Goal: Contribute content: Contribute content

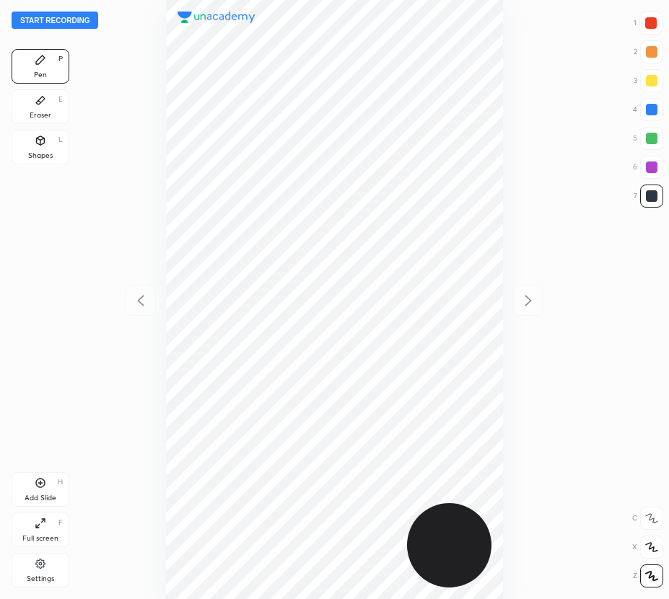
scroll to position [599, 438]
drag, startPoint x: 656, startPoint y: 26, endPoint x: 507, endPoint y: 69, distance: 154.8
click at [656, 27] on div at bounding box center [651, 23] width 12 height 12
drag, startPoint x: 654, startPoint y: 107, endPoint x: 555, endPoint y: 183, distance: 125.1
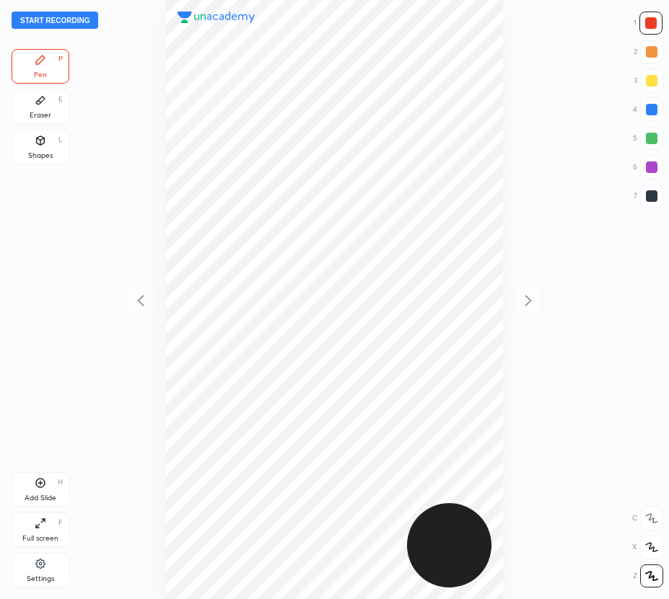
click at [654, 108] on div at bounding box center [652, 110] width 12 height 12
click at [73, 17] on button "Start recording" at bounding box center [55, 20] width 87 height 17
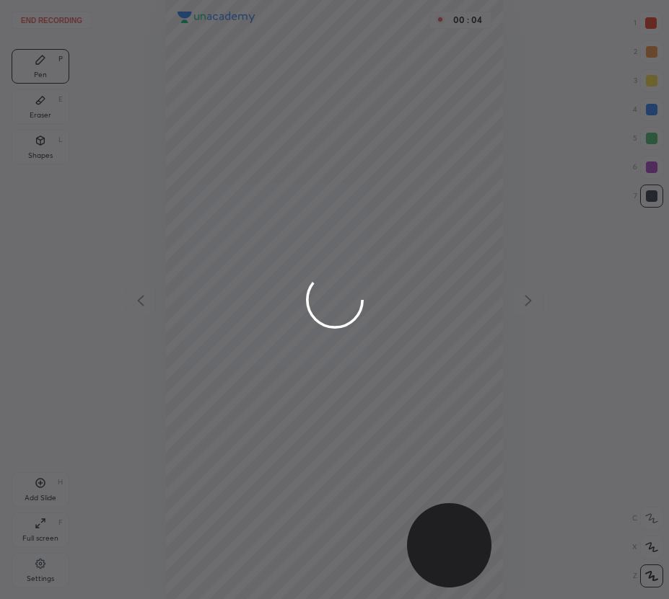
click at [652, 19] on div at bounding box center [334, 299] width 669 height 599
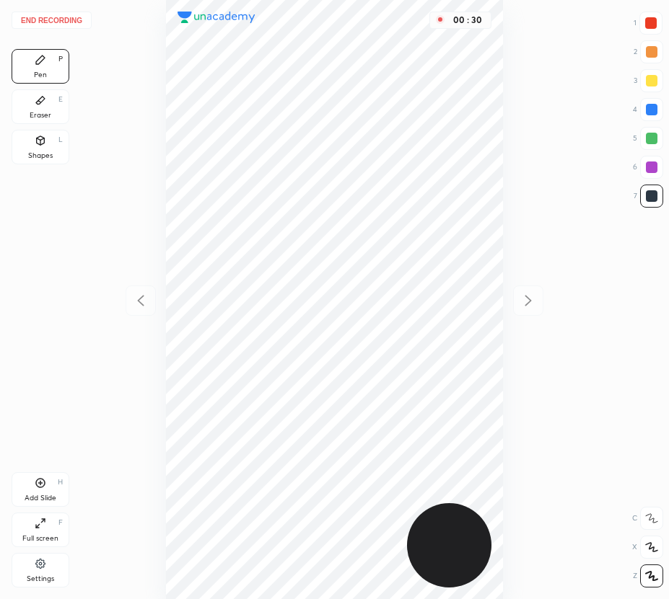
click at [649, 110] on div at bounding box center [652, 110] width 12 height 12
click at [649, 22] on div at bounding box center [651, 23] width 12 height 12
drag, startPoint x: 49, startPoint y: 480, endPoint x: 40, endPoint y: 486, distance: 10.7
click at [50, 480] on div "Add Slide H" at bounding box center [41, 490] width 58 height 35
click at [649, 81] on div at bounding box center [652, 81] width 12 height 12
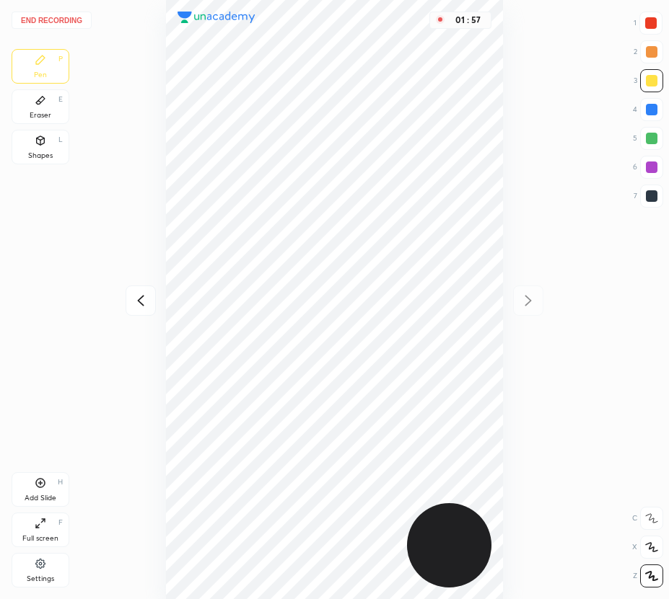
click at [649, 107] on div at bounding box center [652, 110] width 12 height 12
drag, startPoint x: 43, startPoint y: 105, endPoint x: 105, endPoint y: 119, distance: 64.2
click at [47, 107] on div "Eraser E" at bounding box center [41, 106] width 58 height 35
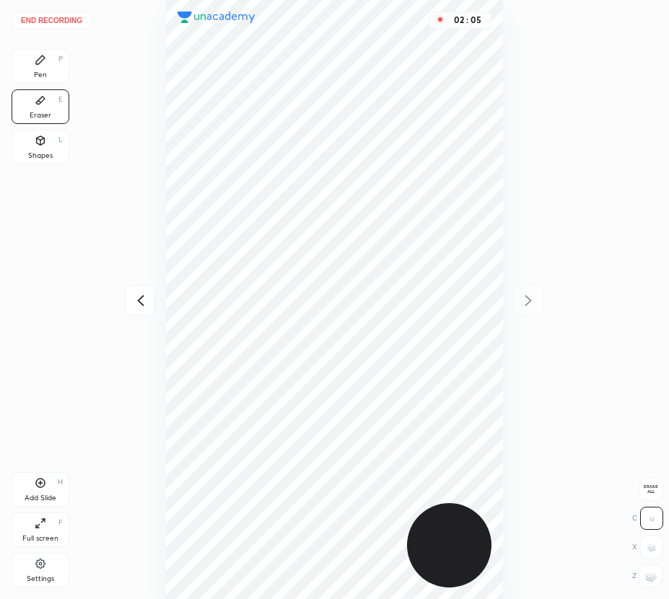
click at [34, 70] on div "Pen P" at bounding box center [41, 66] width 58 height 35
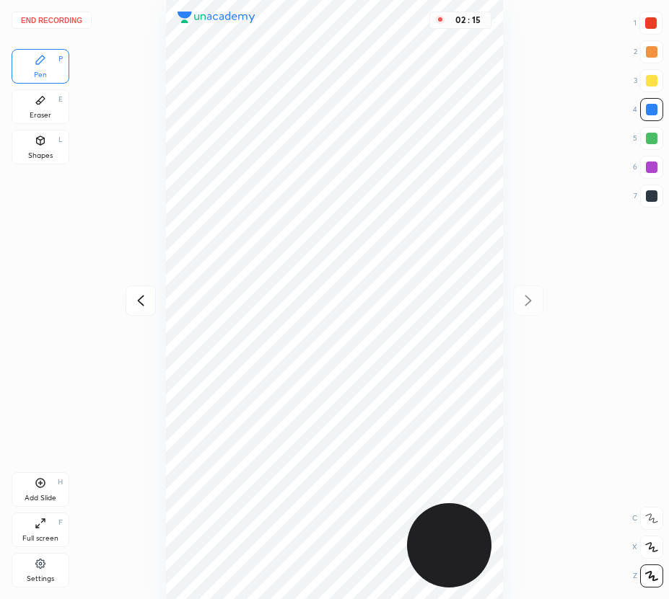
click at [143, 300] on icon at bounding box center [140, 300] width 17 height 17
click at [526, 300] on icon at bounding box center [527, 300] width 17 height 17
click at [137, 306] on icon at bounding box center [140, 300] width 17 height 17
drag, startPoint x: 527, startPoint y: 299, endPoint x: 507, endPoint y: 304, distance: 20.7
click at [527, 301] on icon at bounding box center [527, 300] width 17 height 17
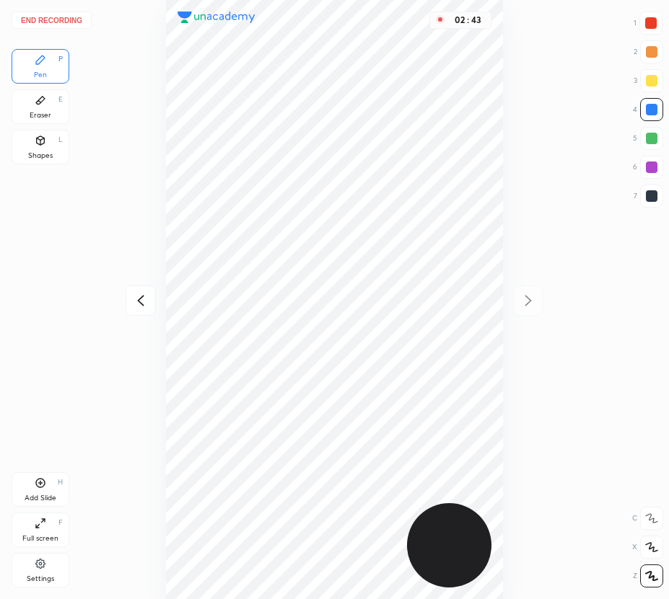
click at [137, 304] on icon at bounding box center [140, 300] width 17 height 17
click at [530, 302] on icon at bounding box center [528, 300] width 6 height 11
click at [139, 301] on icon at bounding box center [140, 300] width 6 height 11
click at [525, 299] on icon at bounding box center [527, 300] width 17 height 17
click at [52, 19] on button "End recording" at bounding box center [52, 20] width 80 height 17
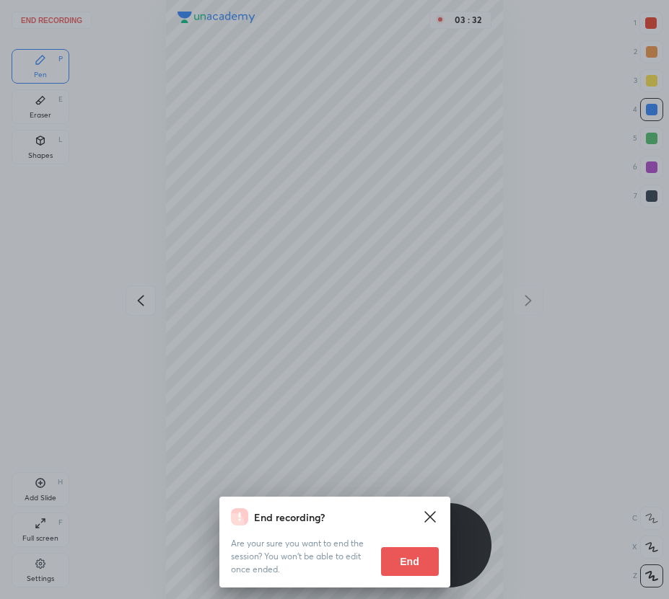
click at [408, 553] on button "End" at bounding box center [410, 562] width 58 height 29
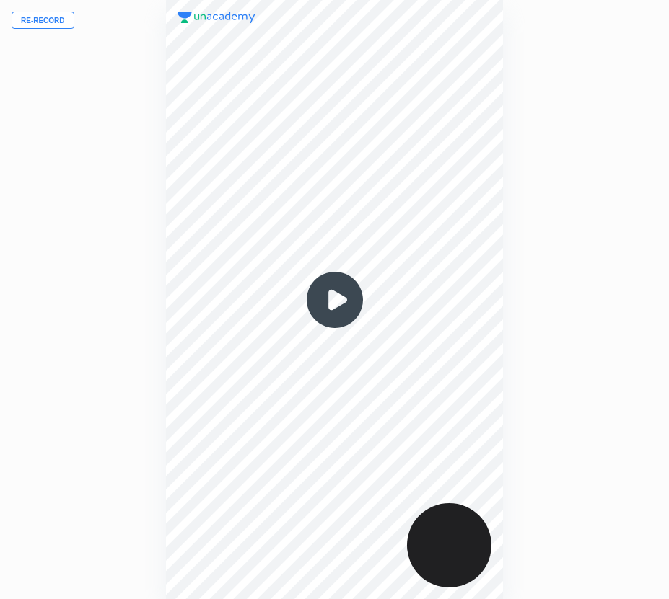
click at [29, 19] on button "Re-record" at bounding box center [43, 20] width 63 height 17
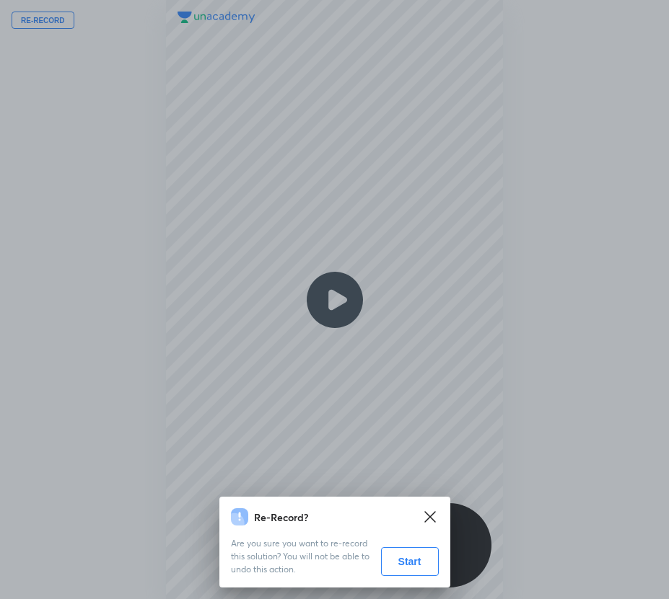
drag, startPoint x: 414, startPoint y: 561, endPoint x: 351, endPoint y: 540, distance: 66.8
click at [413, 561] on button "Start" at bounding box center [410, 562] width 58 height 29
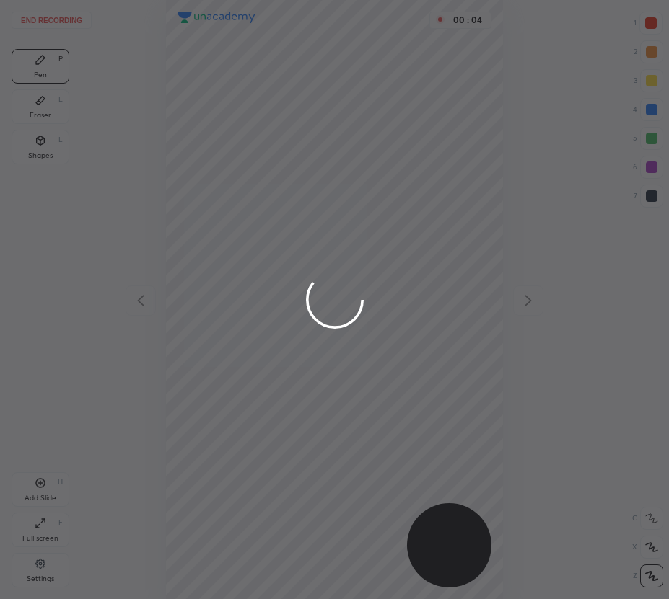
click at [654, 21] on div at bounding box center [334, 299] width 669 height 599
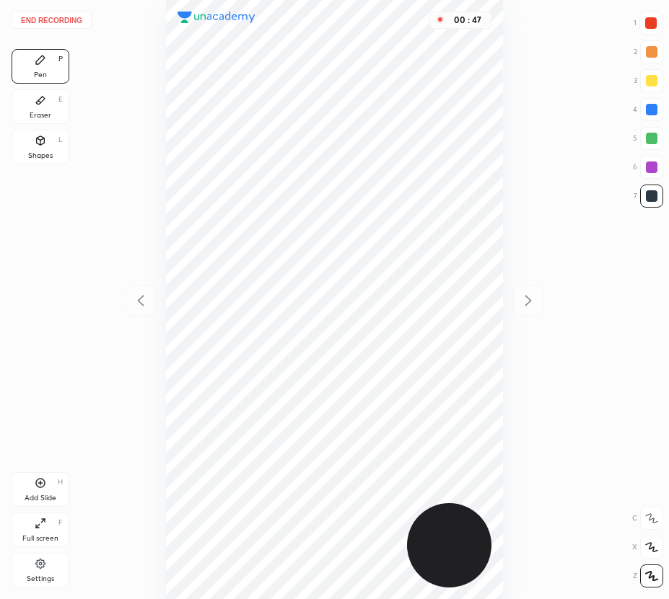
drag, startPoint x: 652, startPoint y: 139, endPoint x: 505, endPoint y: 241, distance: 179.3
click at [652, 139] on div at bounding box center [652, 139] width 12 height 12
click at [40, 498] on div "Add Slide" at bounding box center [41, 498] width 32 height 7
drag, startPoint x: 140, startPoint y: 297, endPoint x: 152, endPoint y: 304, distance: 13.9
click at [141, 301] on icon at bounding box center [140, 300] width 17 height 17
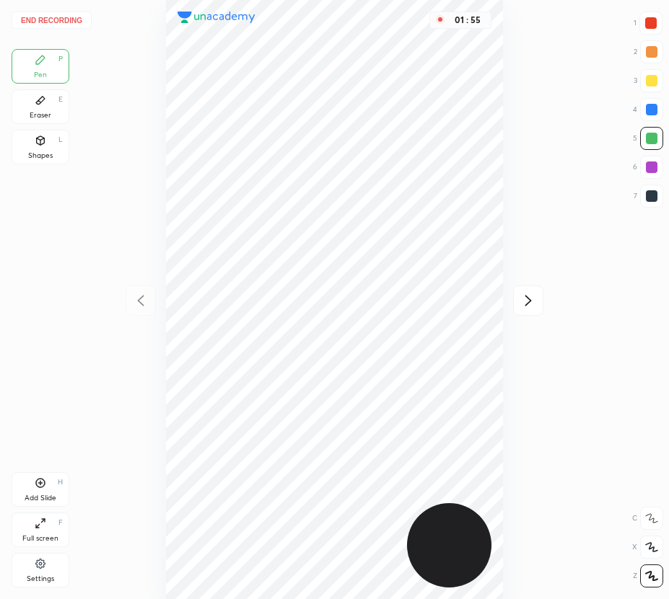
click at [523, 303] on icon at bounding box center [527, 300] width 17 height 17
click at [63, 17] on button "End recording" at bounding box center [52, 20] width 80 height 17
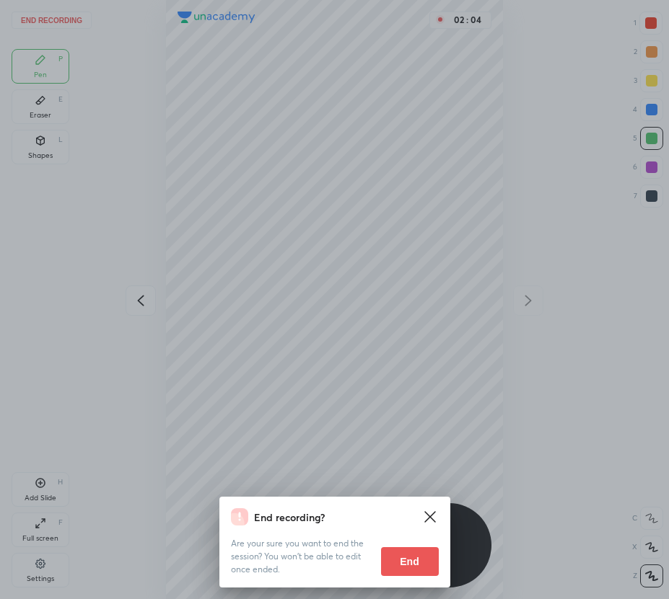
drag, startPoint x: 408, startPoint y: 560, endPoint x: 400, endPoint y: 558, distance: 8.8
click at [408, 558] on button "End" at bounding box center [410, 562] width 58 height 29
